Goal: Use online tool/utility: Utilize a website feature to perform a specific function

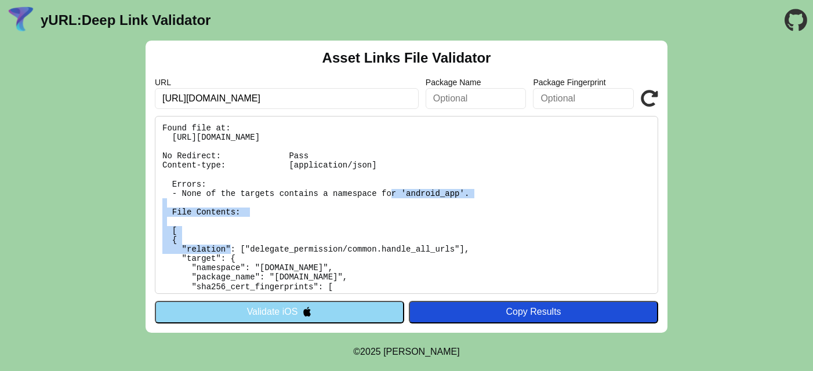
scroll to position [27, 0]
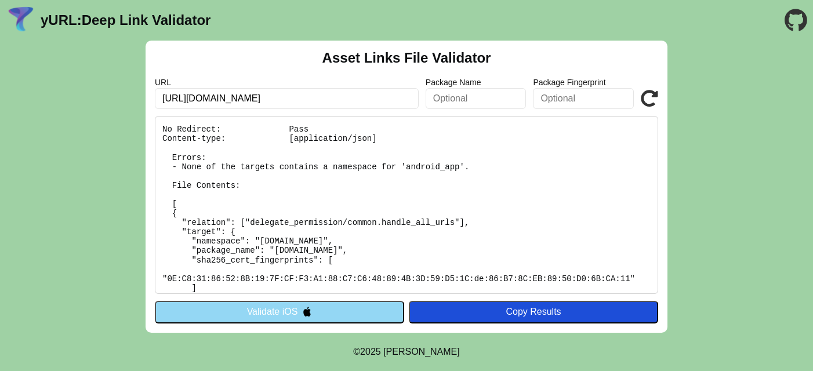
click at [300, 101] on input "[URL][DOMAIN_NAME]" at bounding box center [287, 98] width 264 height 21
click button "Validate" at bounding box center [0, 0] width 0 height 0
click at [659, 89] on div "Asset Links File Validator URL https://staging-api.isetan.com.sg/.well-known/as…" at bounding box center [407, 187] width 522 height 292
click at [654, 95] on icon at bounding box center [649, 98] width 17 height 17
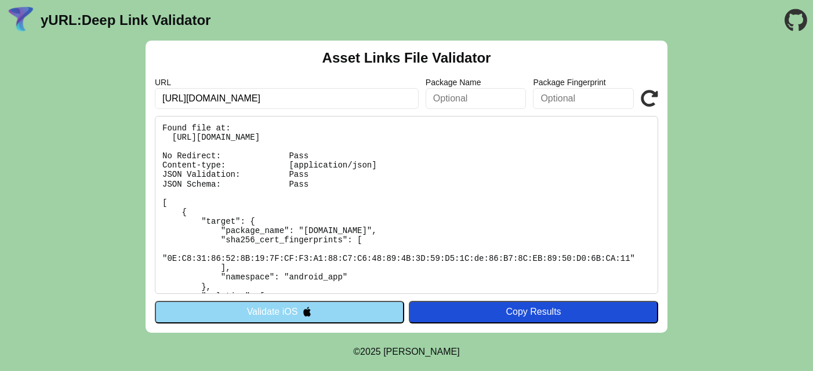
scroll to position [52, 0]
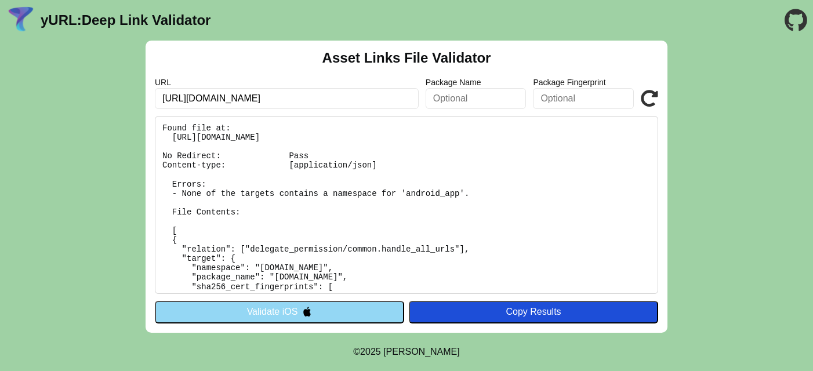
click at [647, 95] on icon at bounding box center [649, 98] width 17 height 17
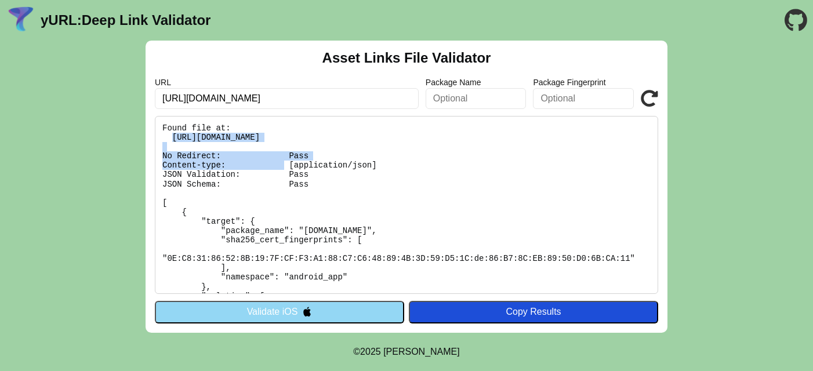
drag, startPoint x: 476, startPoint y: 142, endPoint x: 173, endPoint y: 135, distance: 302.8
click at [173, 135] on pre "Found file at: [URL][DOMAIN_NAME] No Redirect: Pass Content-type: [application/…" at bounding box center [406, 205] width 503 height 178
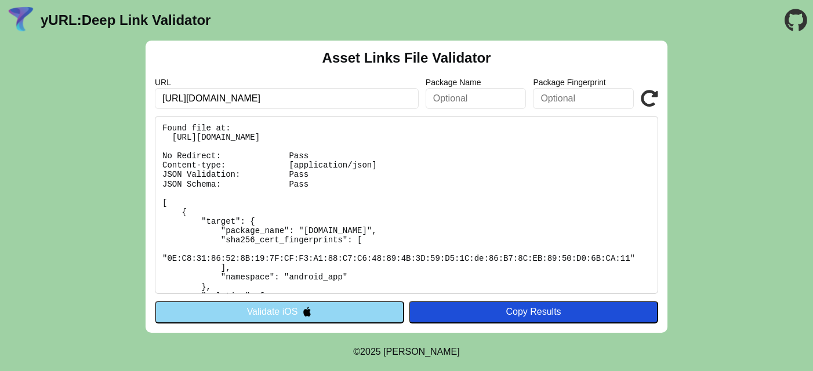
click at [447, 182] on pre "Found file at: [URL][DOMAIN_NAME] No Redirect: Pass Content-type: [application/…" at bounding box center [406, 205] width 503 height 178
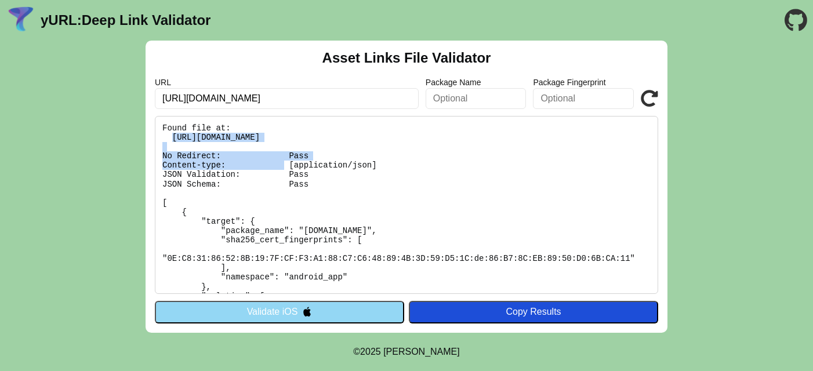
drag, startPoint x: 476, startPoint y: 138, endPoint x: 171, endPoint y: 139, distance: 305.1
click at [171, 139] on pre "Found file at: [URL][DOMAIN_NAME] No Redirect: Pass Content-type: [application/…" at bounding box center [406, 205] width 503 height 178
copy pre "[URL][DOMAIN_NAME]"
